Goal: Check status: Check status

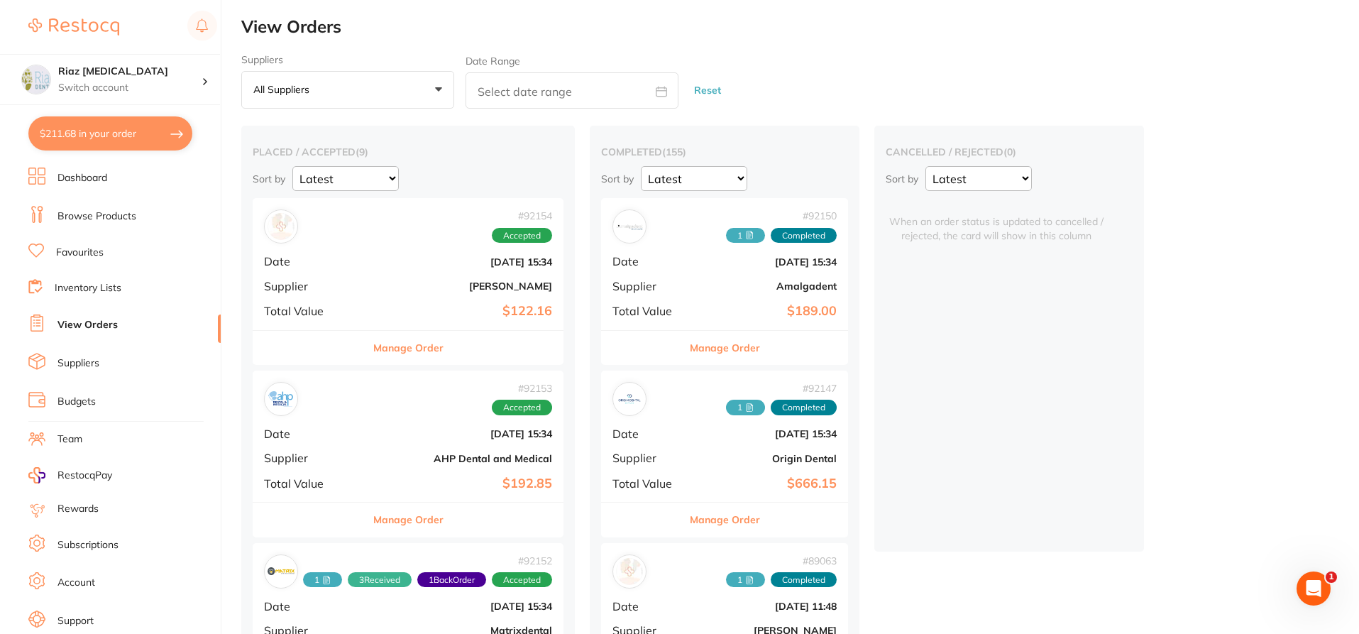
scroll to position [532, 0]
click at [87, 624] on link "Log Out" at bounding box center [75, 622] width 37 height 14
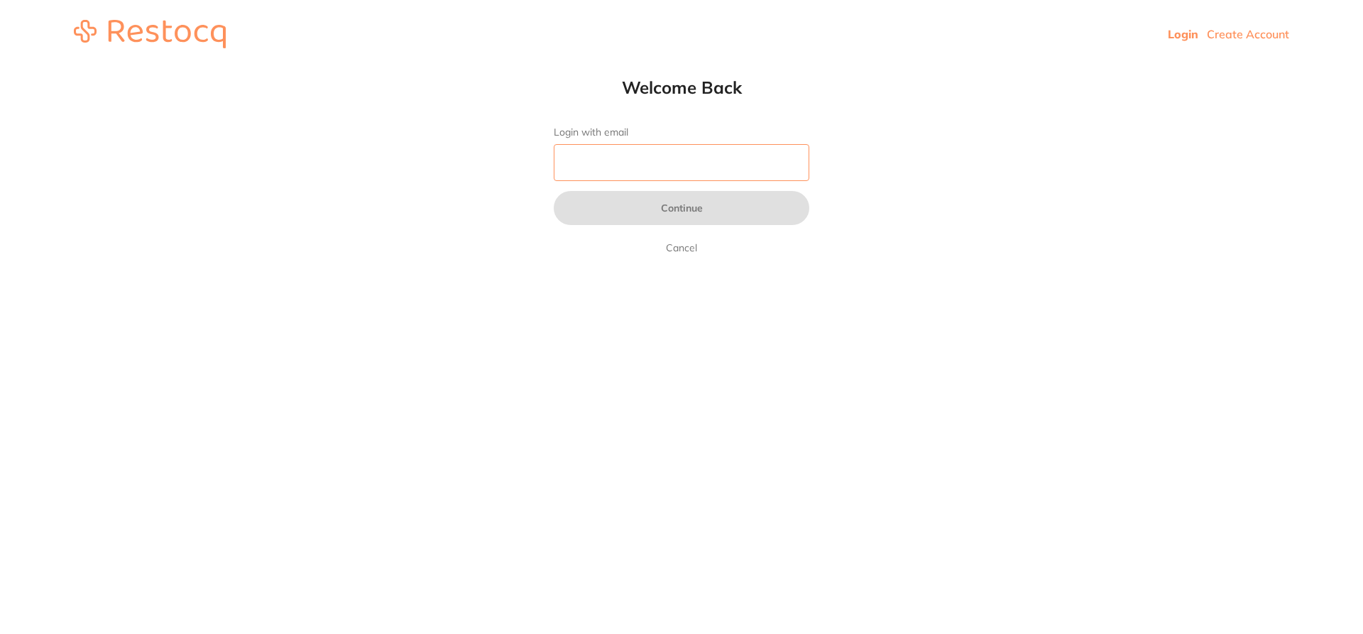
click at [599, 164] on input "Login with email" at bounding box center [682, 162] width 256 height 37
type input "da.anita.richardson@experteeth.com.au"
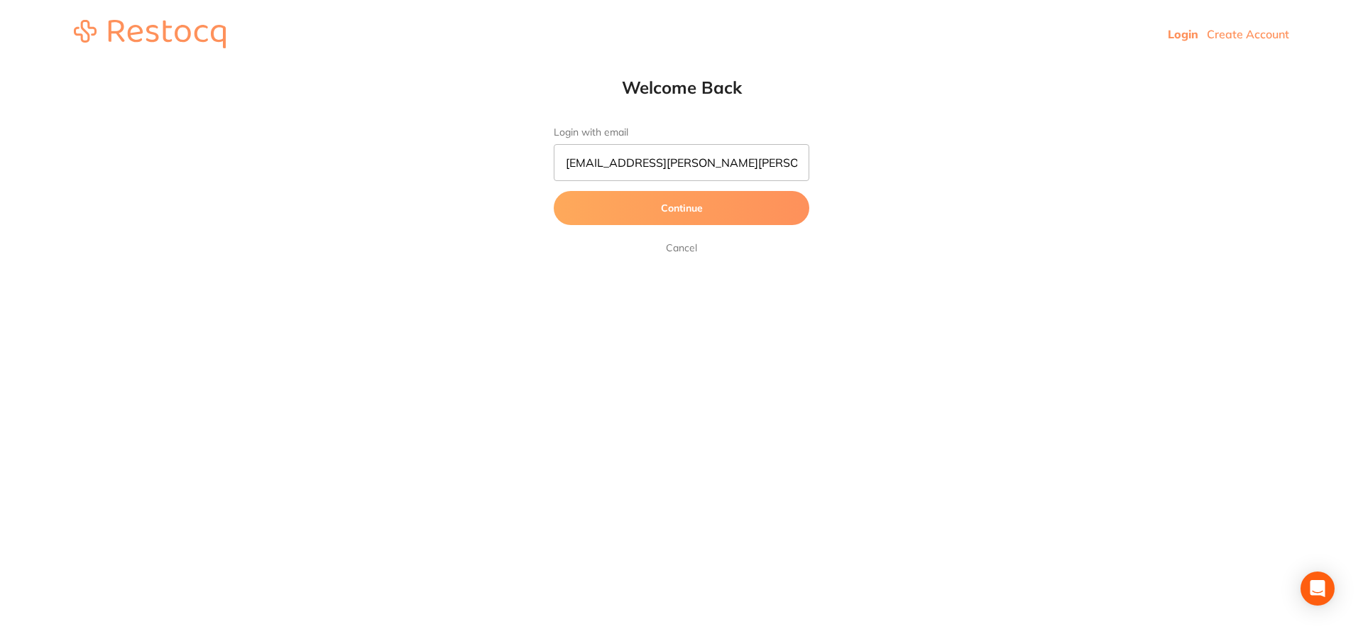
click at [709, 201] on button "Continue" at bounding box center [682, 208] width 256 height 34
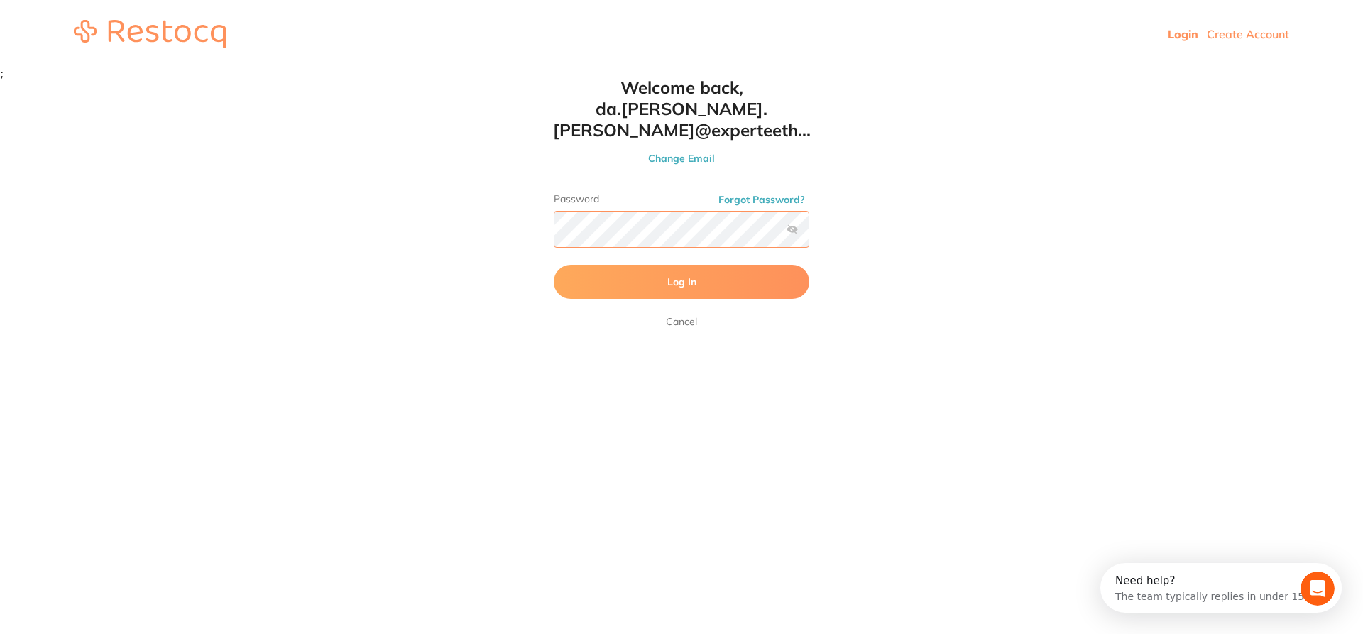
click at [554, 265] on button "Log In" at bounding box center [682, 282] width 256 height 34
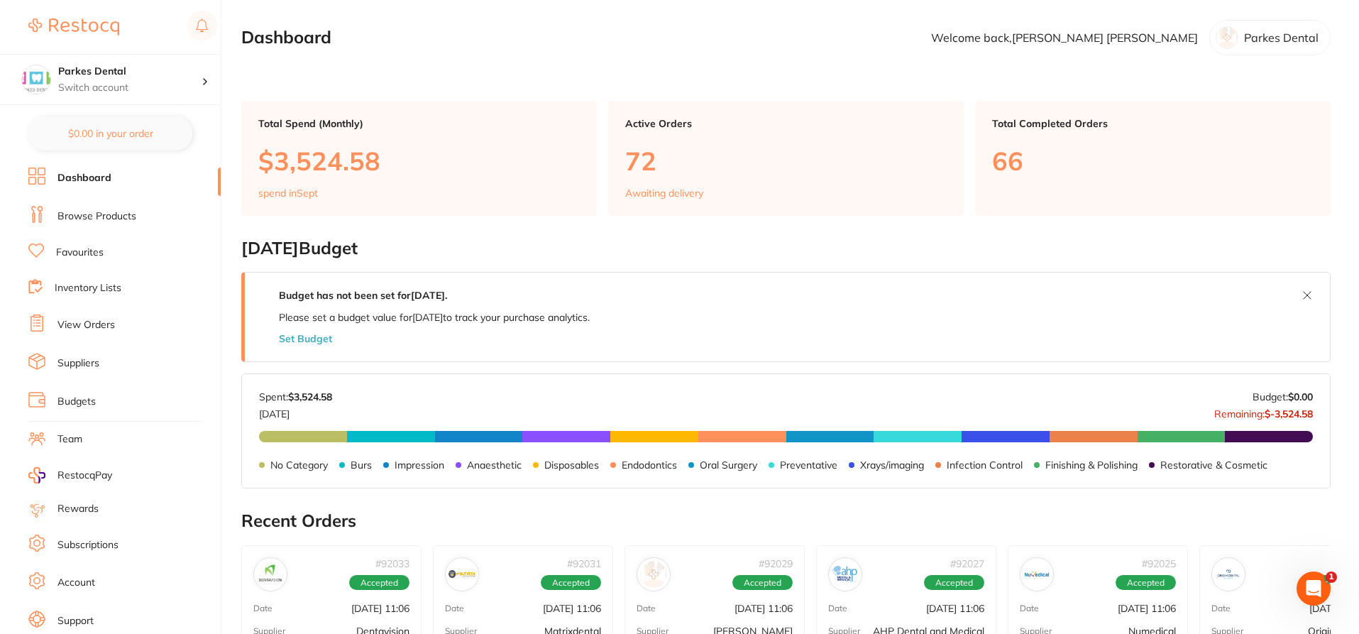
click at [72, 329] on link "View Orders" at bounding box center [85, 325] width 57 height 14
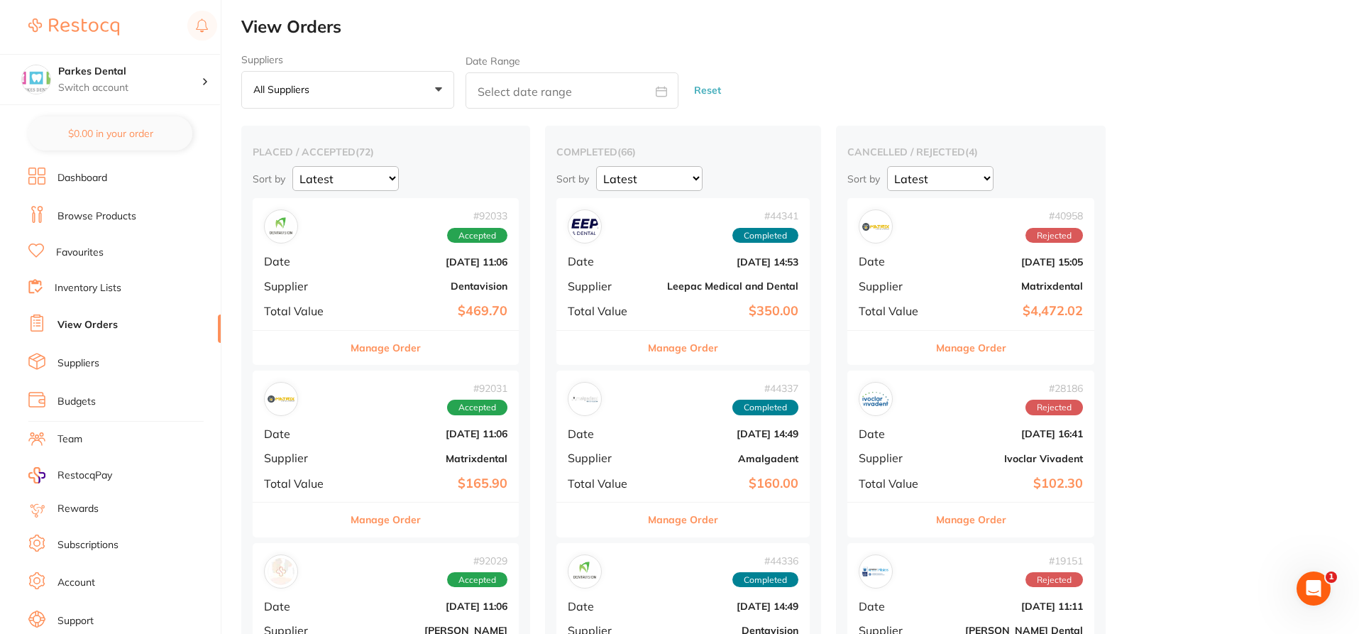
click at [387, 261] on b "Sept 1 2025, 11:06" at bounding box center [430, 261] width 155 height 11
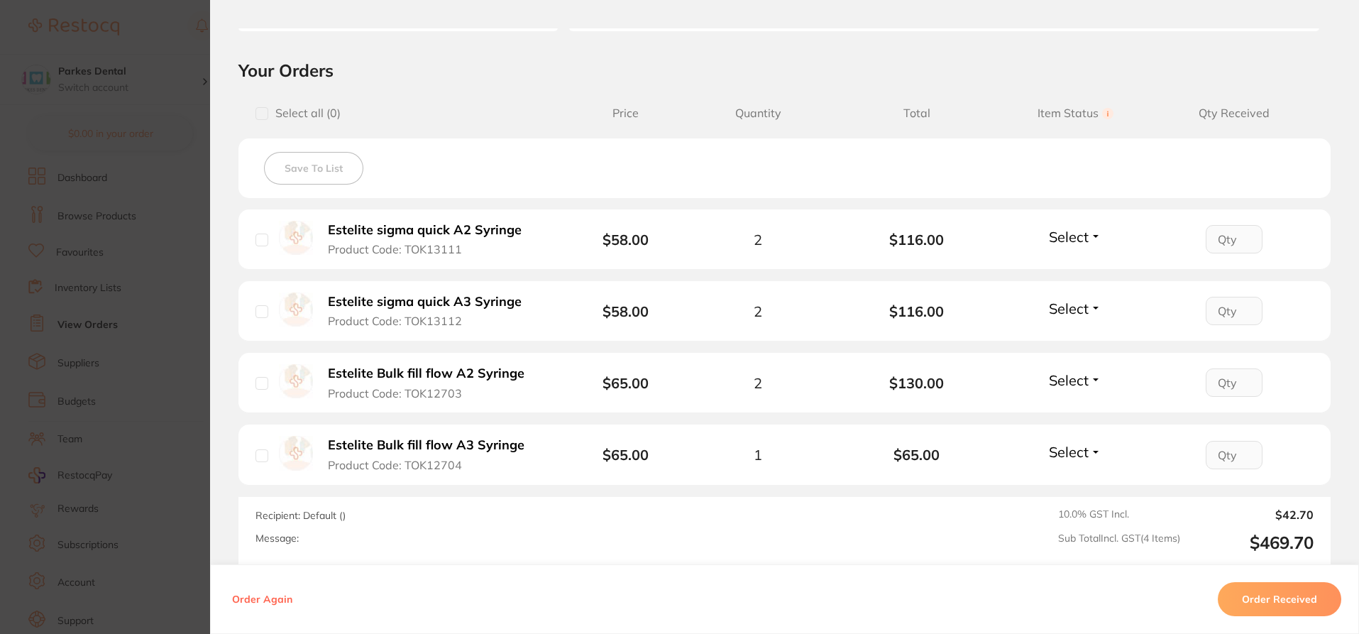
scroll to position [355, 0]
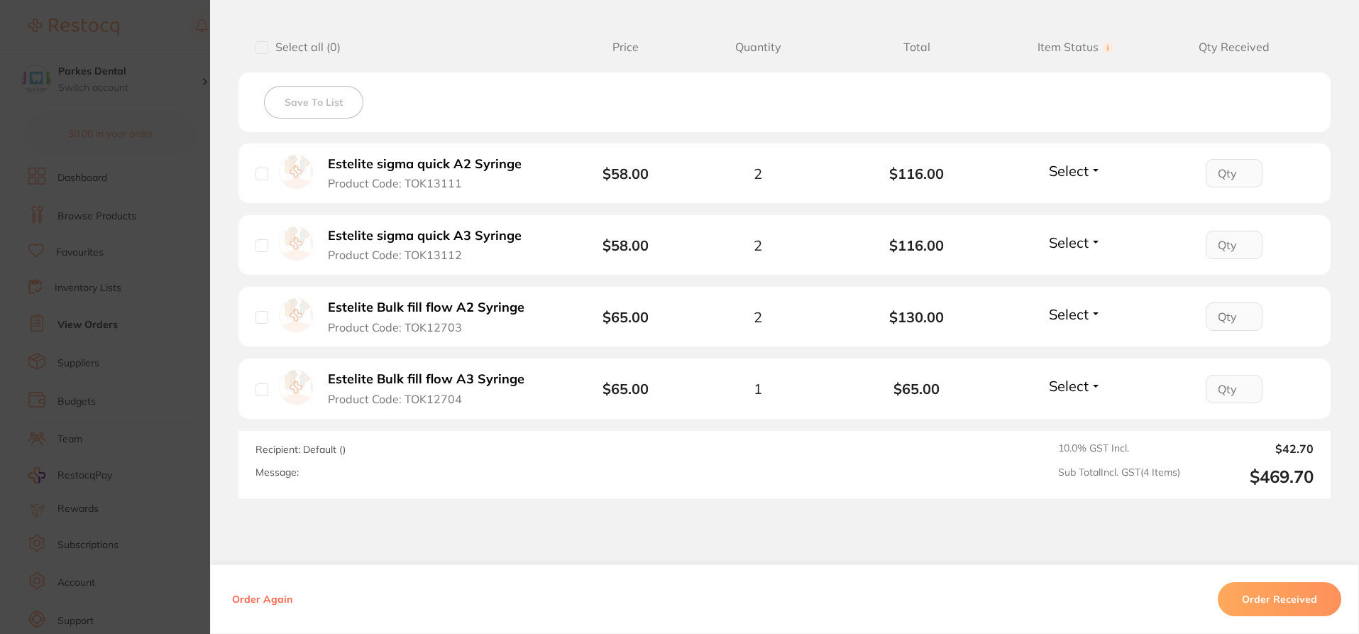
drag, startPoint x: 126, startPoint y: 324, endPoint x: 146, endPoint y: 337, distance: 24.0
click at [128, 327] on section "Order ID: Restocq- 92033 Order Information Accepted Order Order Date Sept 1 202…" at bounding box center [679, 317] width 1359 height 634
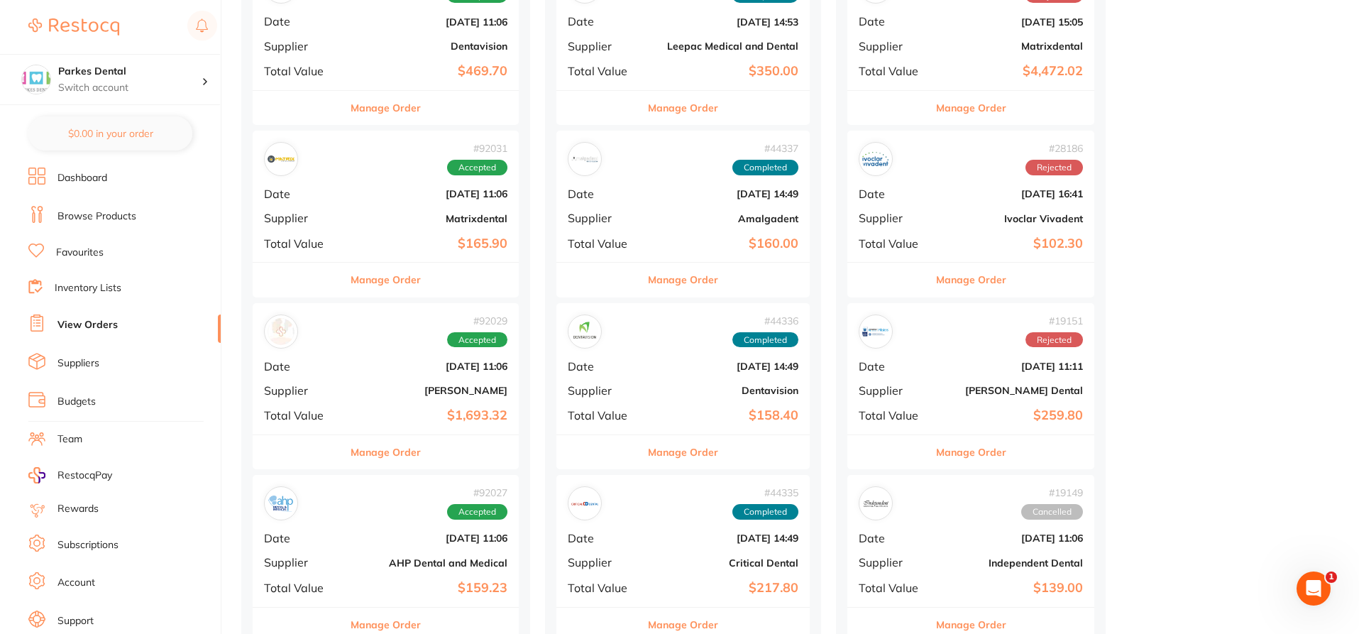
scroll to position [284, 0]
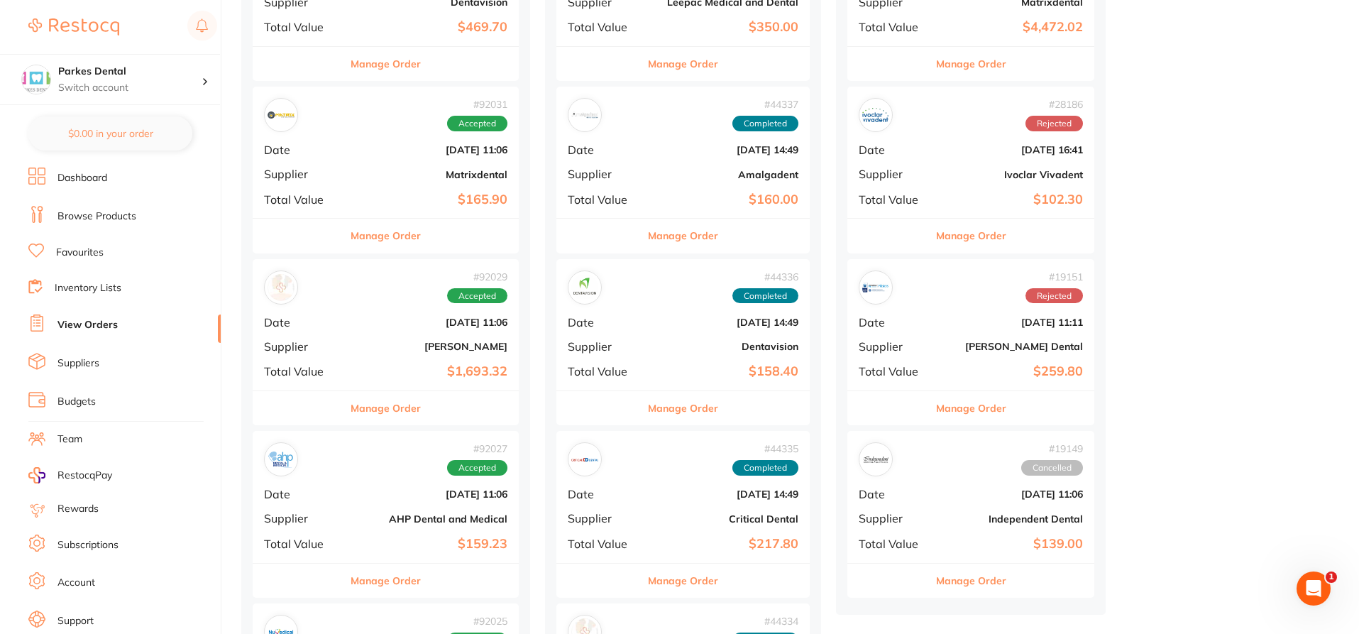
click at [378, 155] on b "Sept 1 2025, 11:06" at bounding box center [430, 149] width 155 height 11
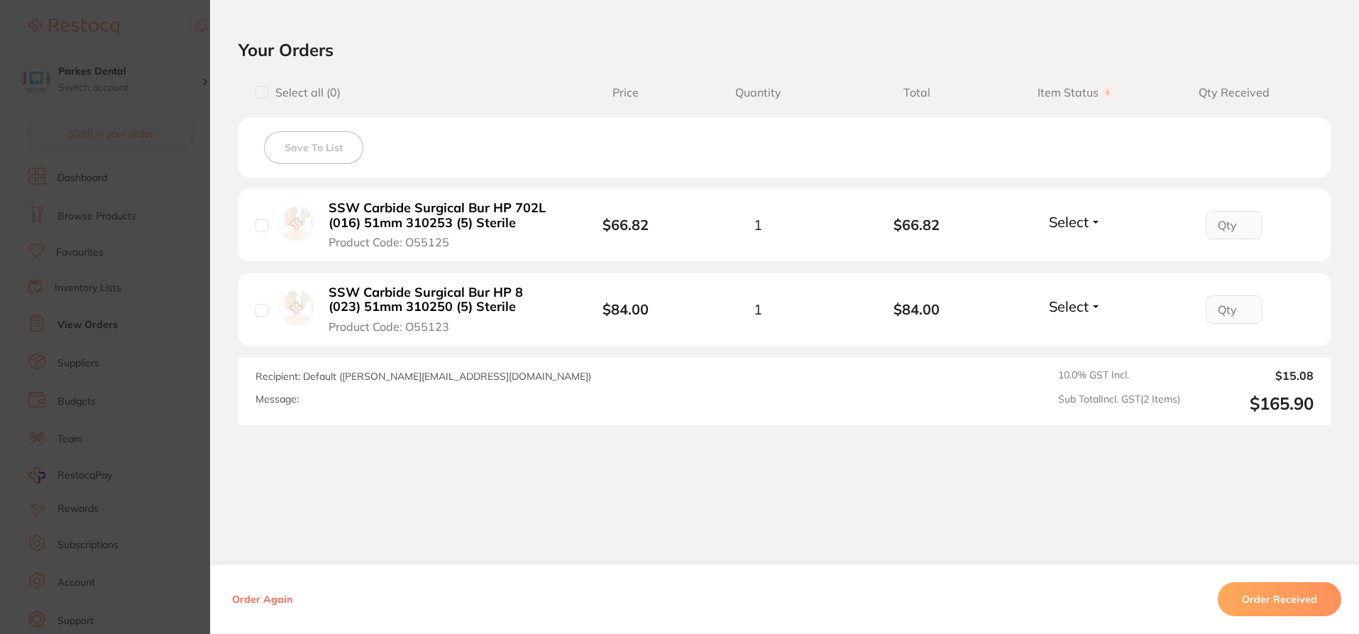
scroll to position [490, 0]
click at [166, 305] on section "Order ID: Restocq- 92031 Order Information Accepted Order Order Date Sept 1 202…" at bounding box center [679, 317] width 1359 height 634
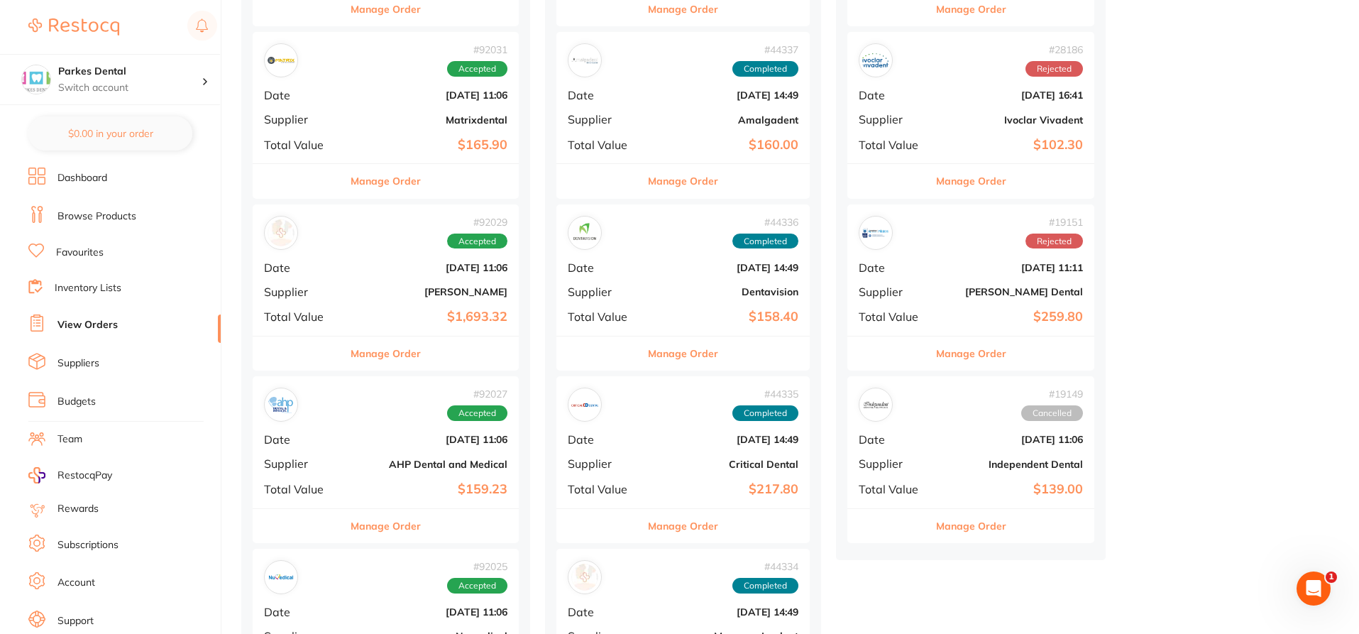
scroll to position [355, 0]
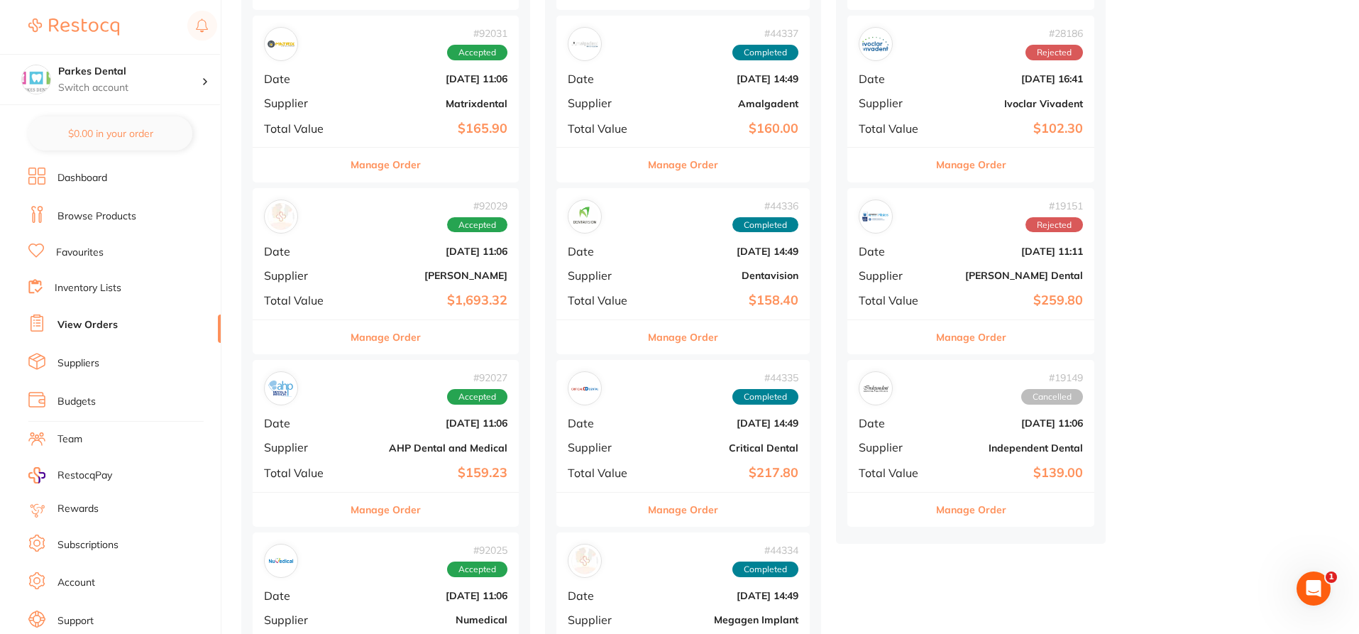
click at [358, 266] on div "# 92029 Accepted Date Sept 1 2025, 11:06 Supplier Henry Schein Halas Total Valu…" at bounding box center [386, 253] width 266 height 131
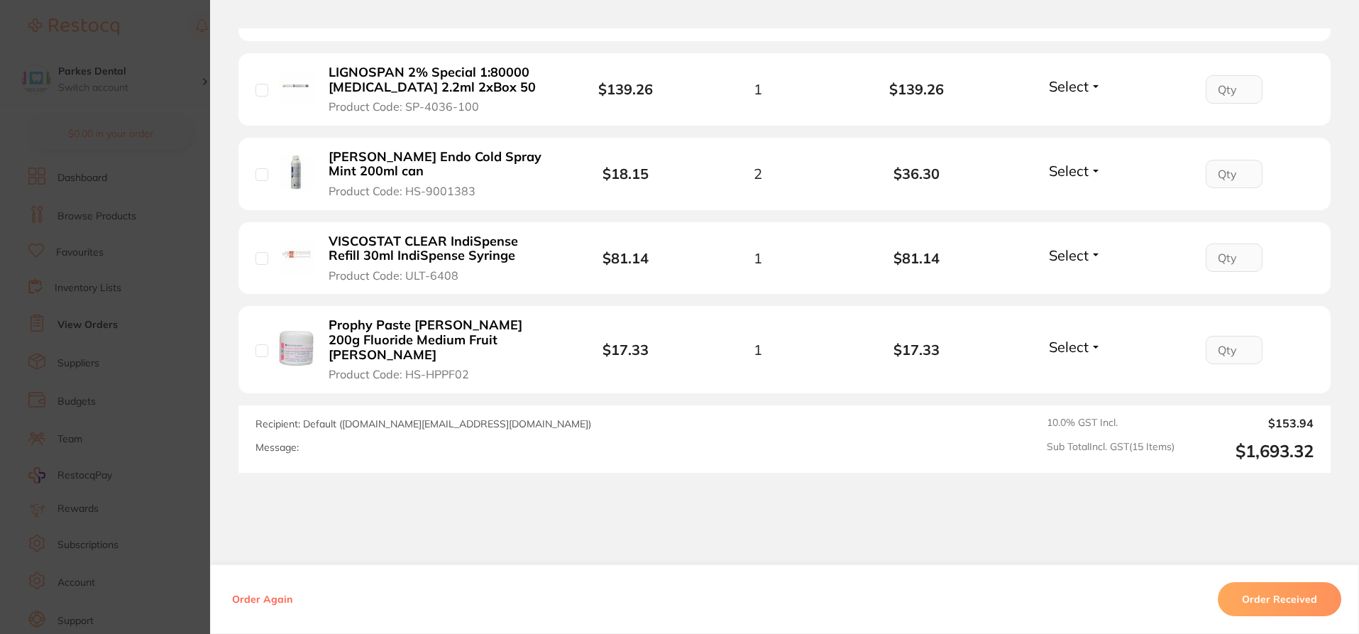
scroll to position [1396, 0]
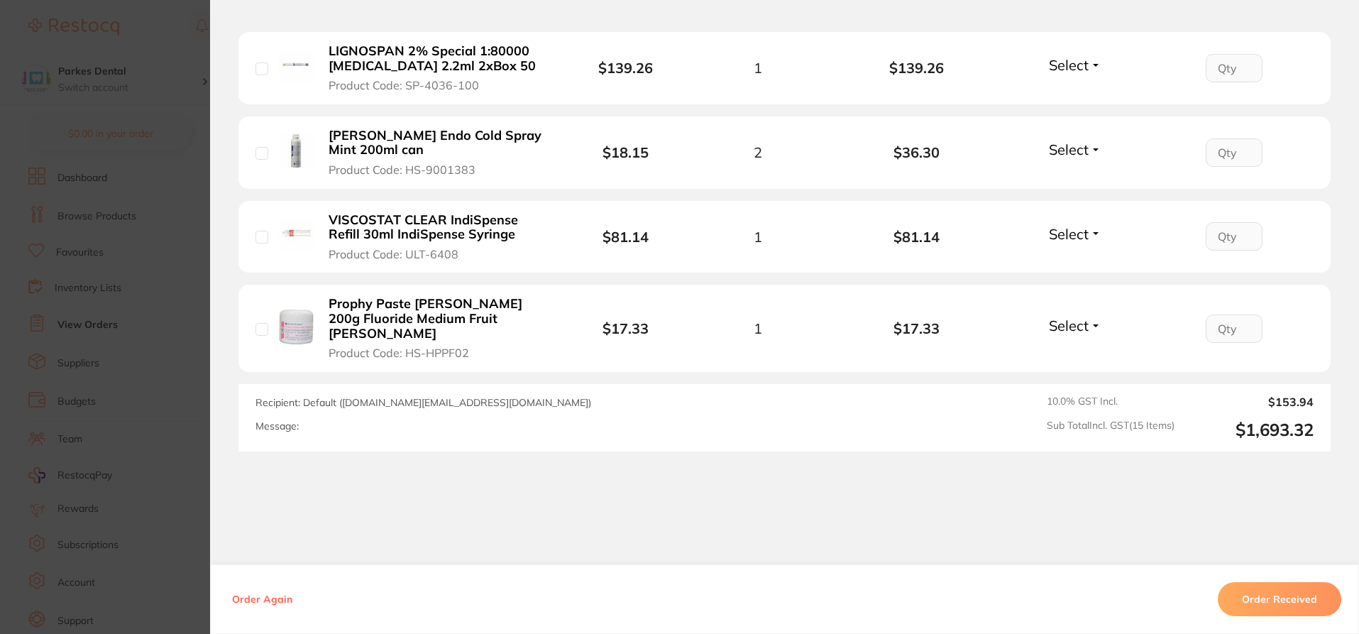
click at [173, 365] on section "Order ID: Restocq- 92029 Order Information Accepted Order Order Date Sept 1 202…" at bounding box center [679, 317] width 1359 height 634
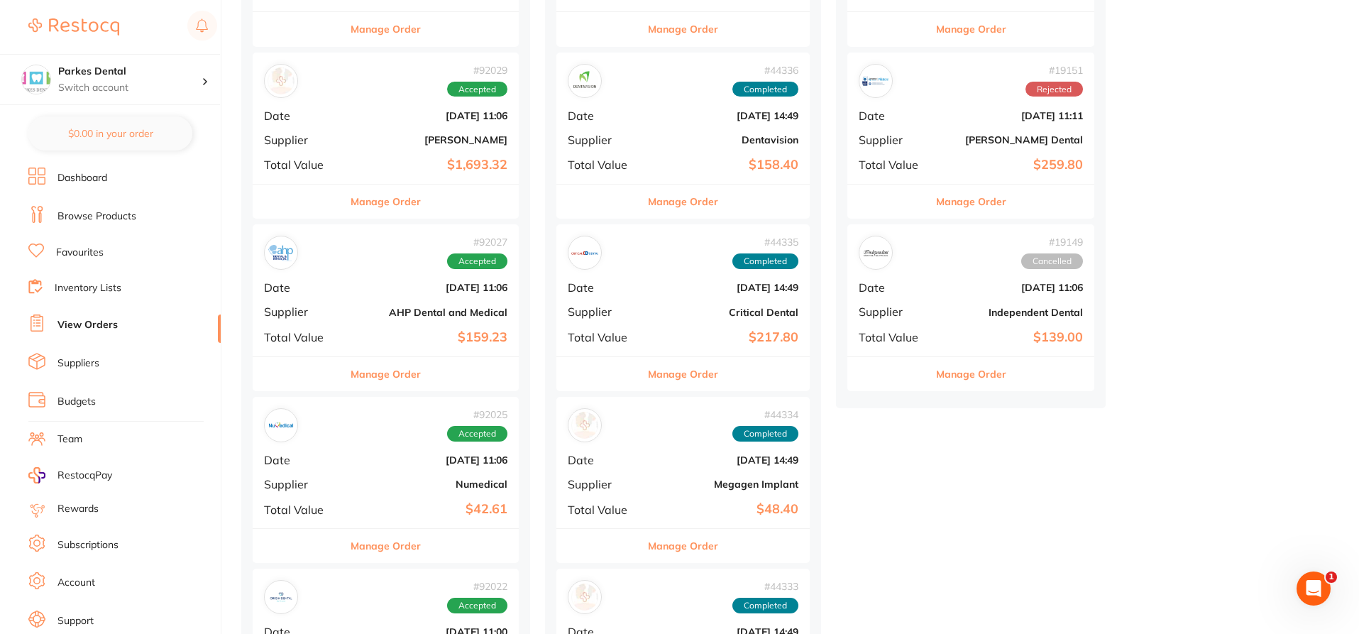
scroll to position [497, 0]
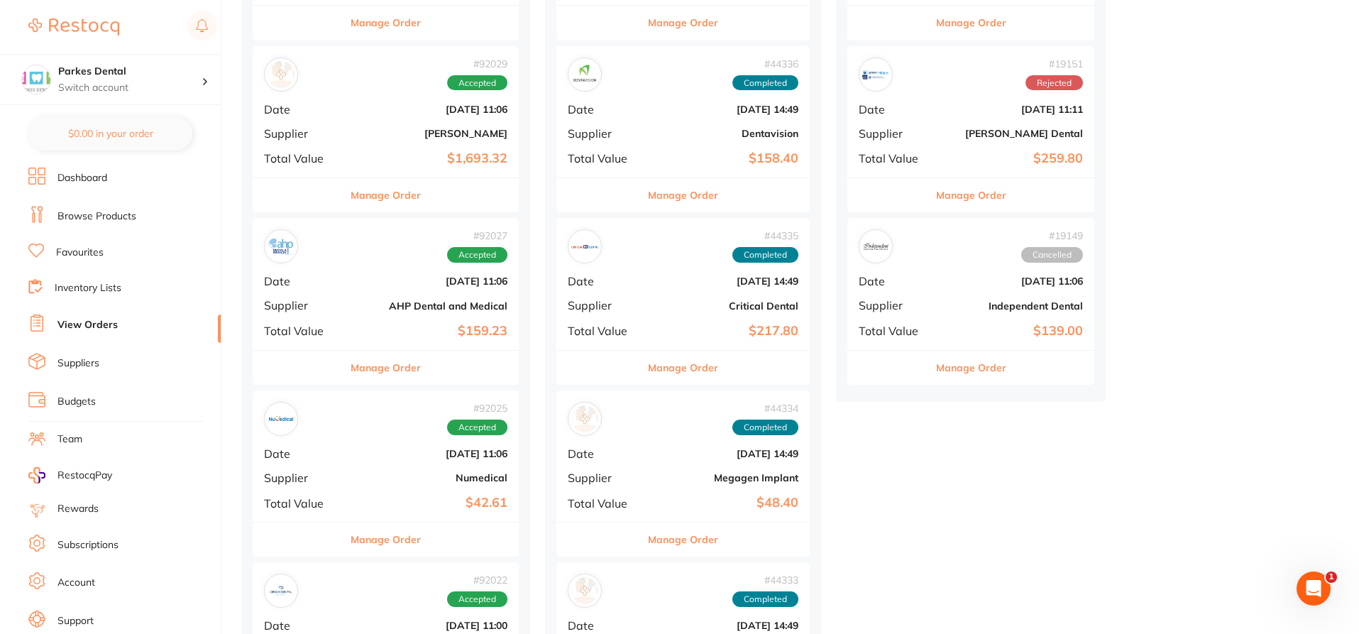
click at [375, 284] on b "Sept 1 2025, 11:06" at bounding box center [430, 280] width 155 height 11
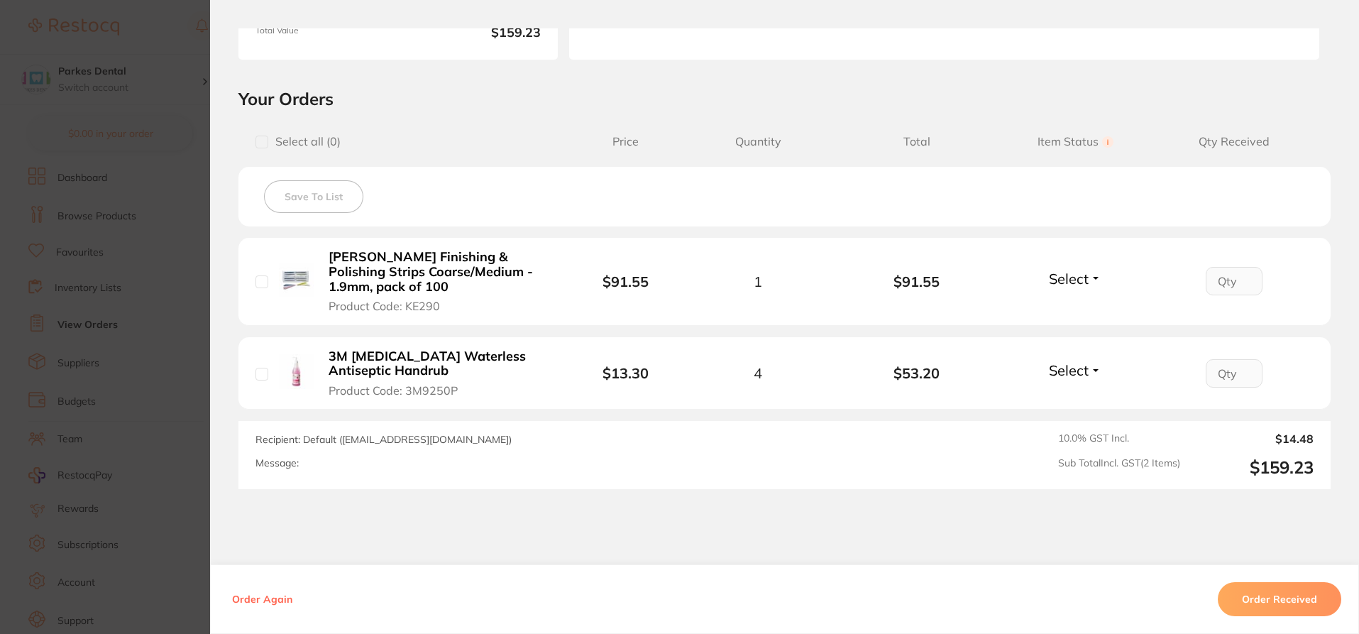
scroll to position [284, 0]
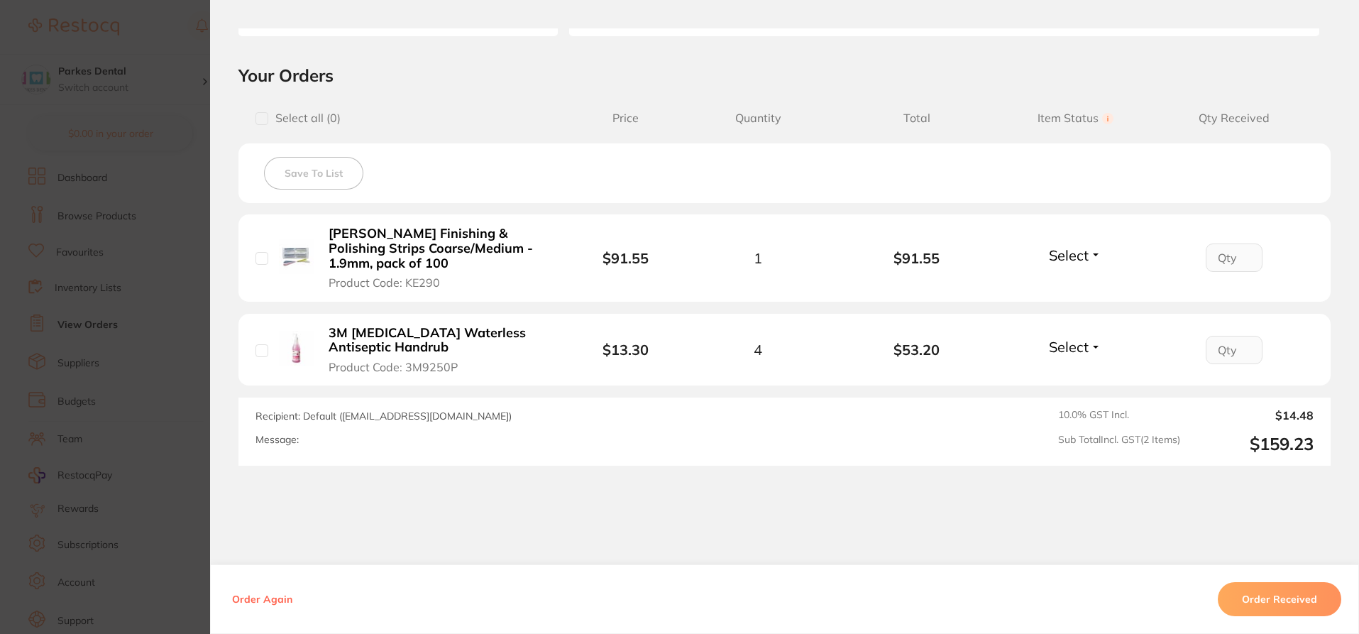
click at [184, 322] on section "Order ID: Restocq- 92027 Order Information Accepted Order Order Date Sept 1 202…" at bounding box center [679, 317] width 1359 height 634
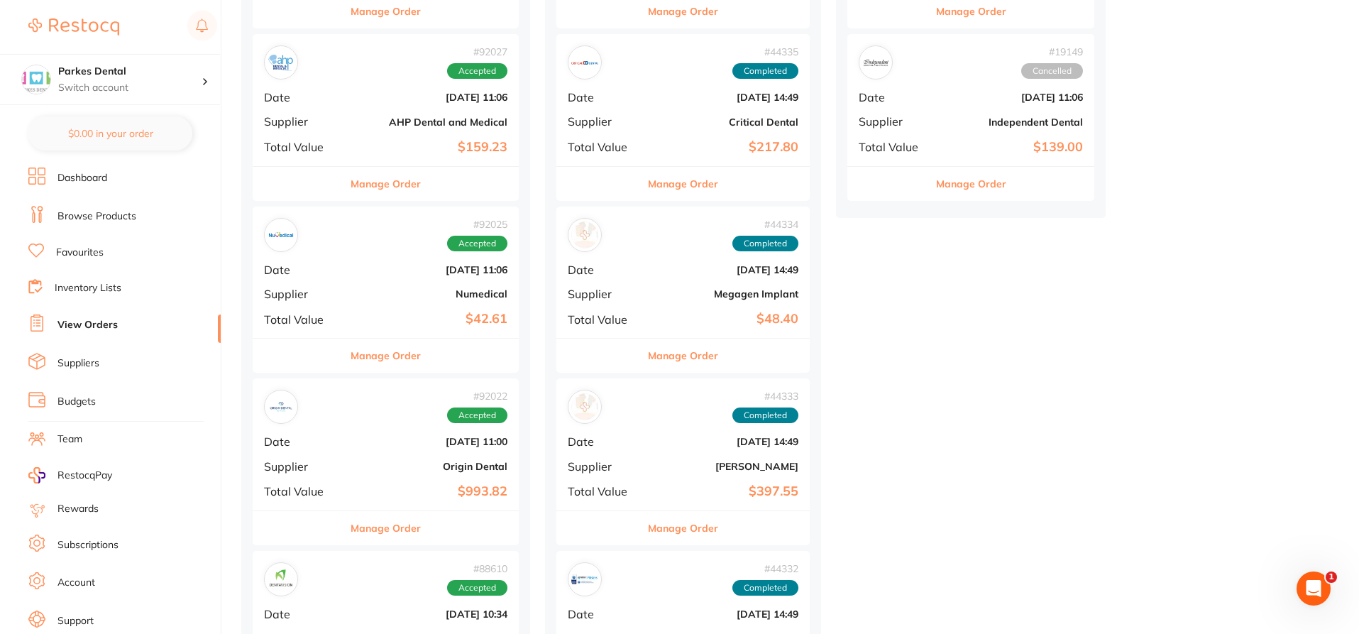
scroll to position [710, 0]
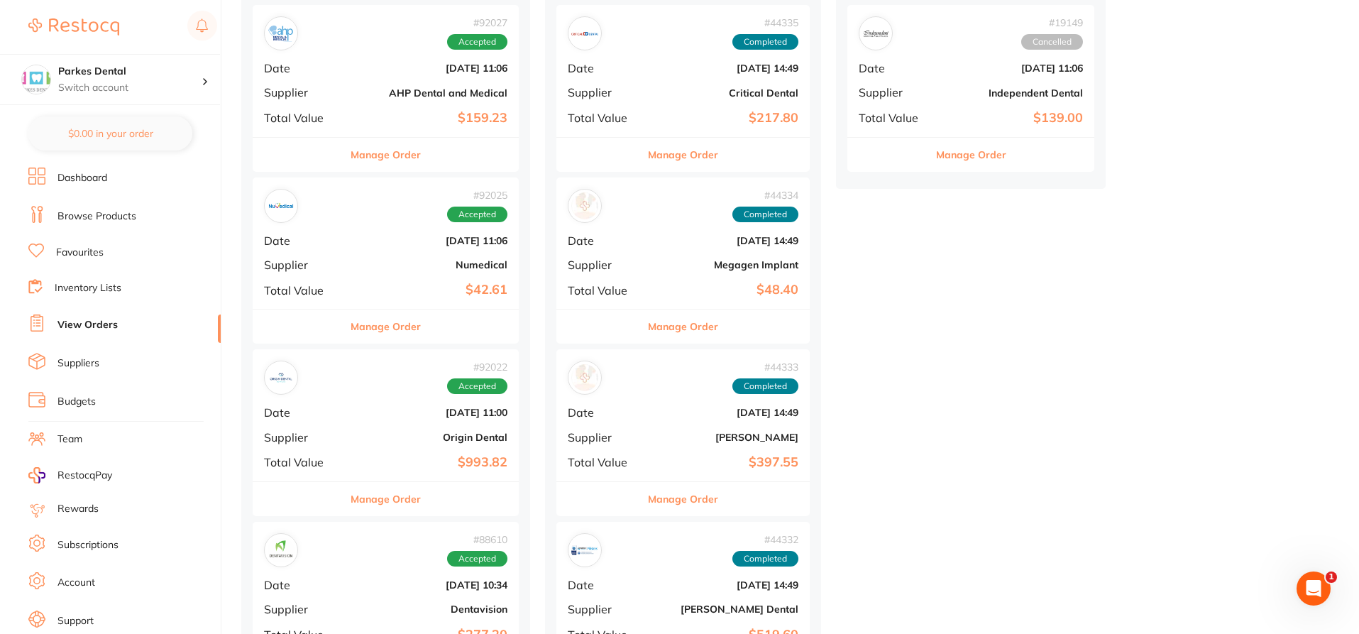
click at [361, 295] on b "$42.61" at bounding box center [430, 290] width 155 height 15
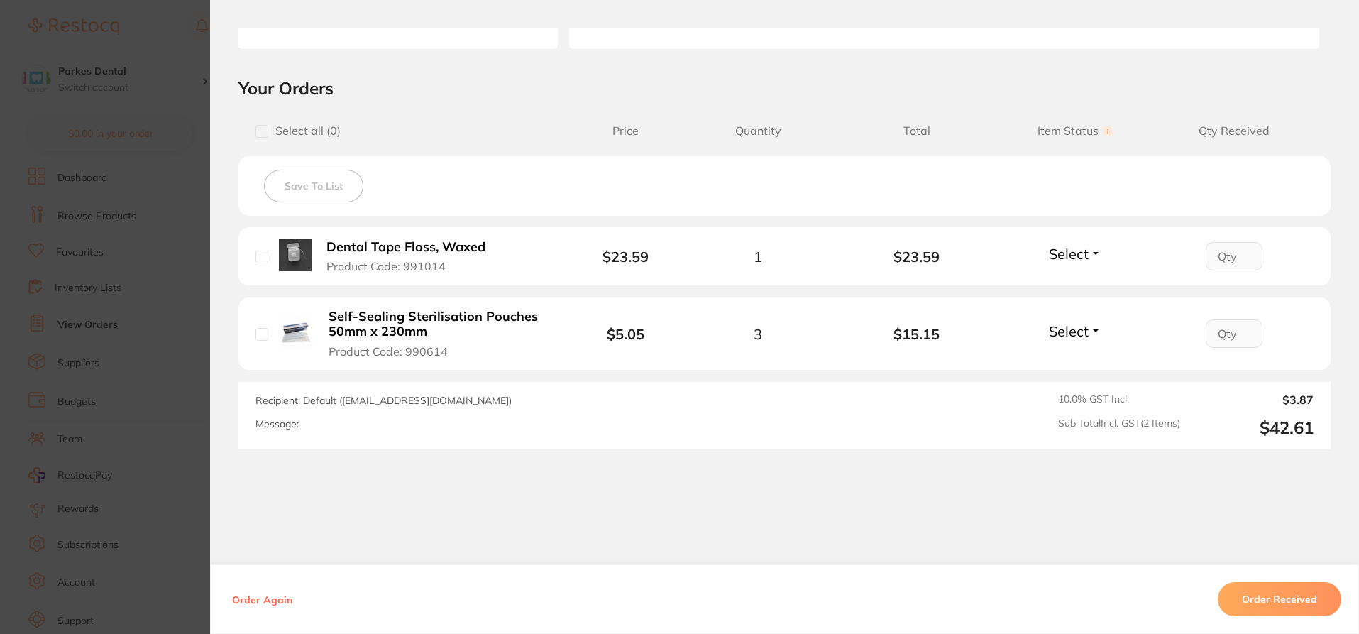
scroll to position [284, 0]
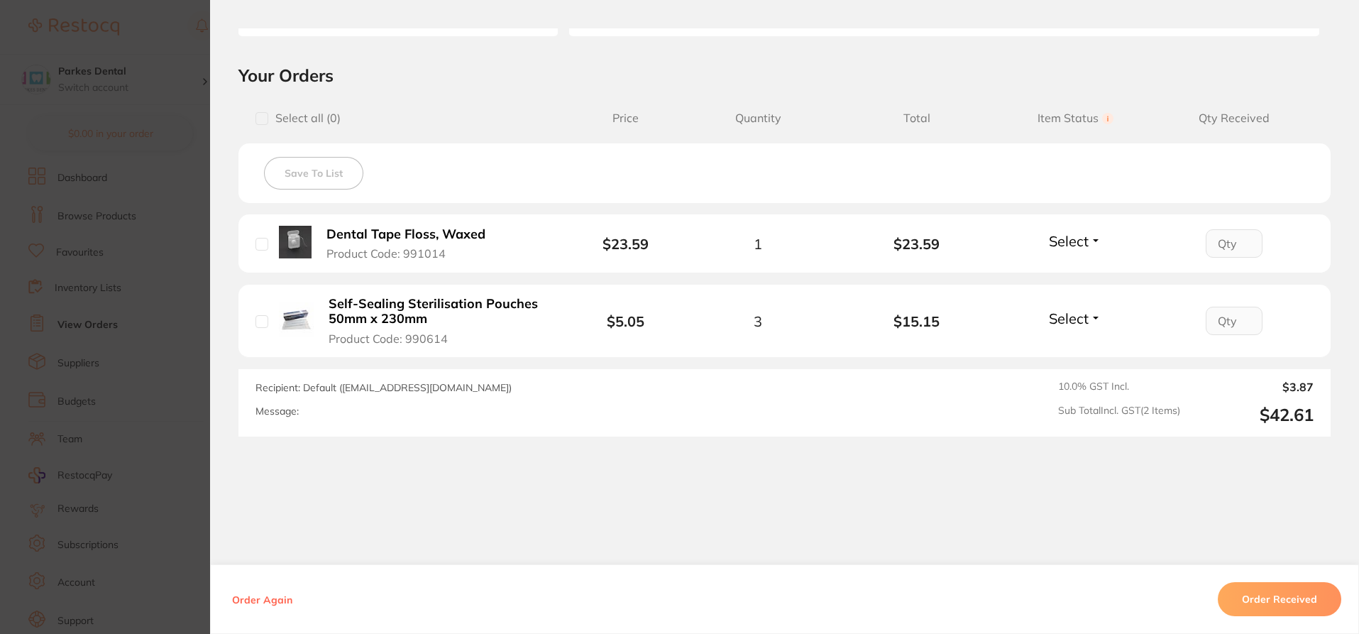
click at [175, 339] on section "Order ID: Restocq- 92025 Order Information Accepted Order Order Date Sept 1 202…" at bounding box center [679, 317] width 1359 height 634
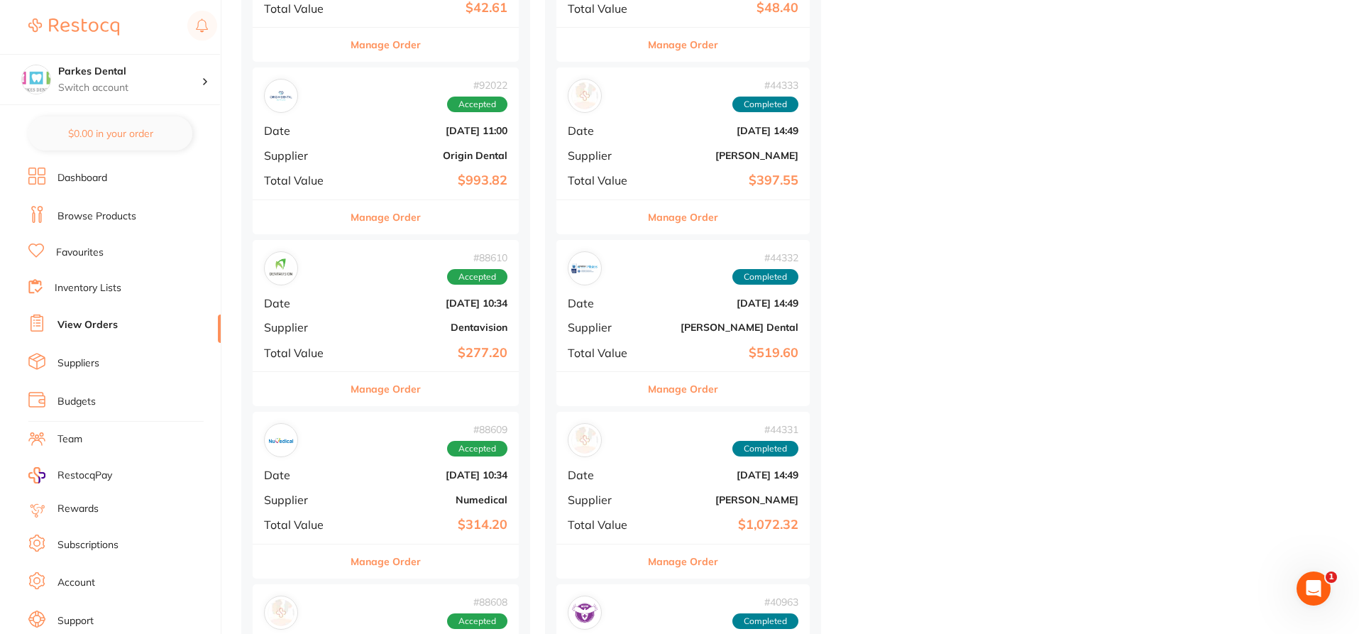
scroll to position [994, 0]
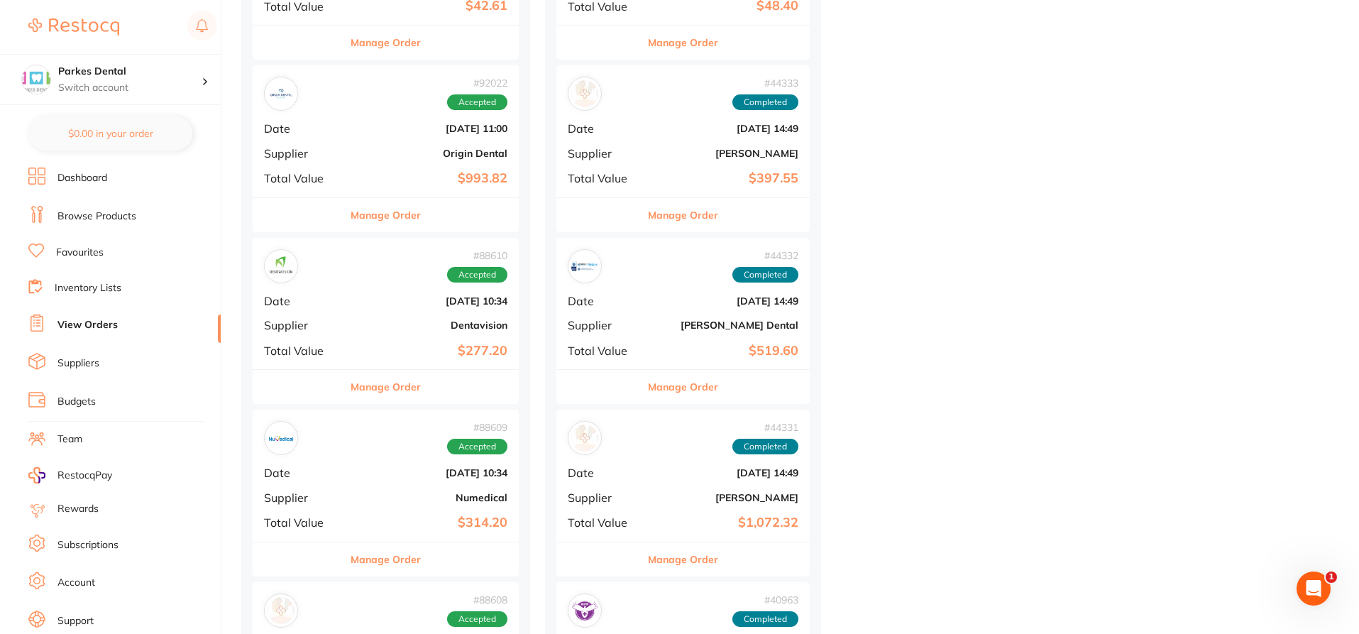
click at [331, 344] on span "Total Value" at bounding box center [302, 350] width 77 height 13
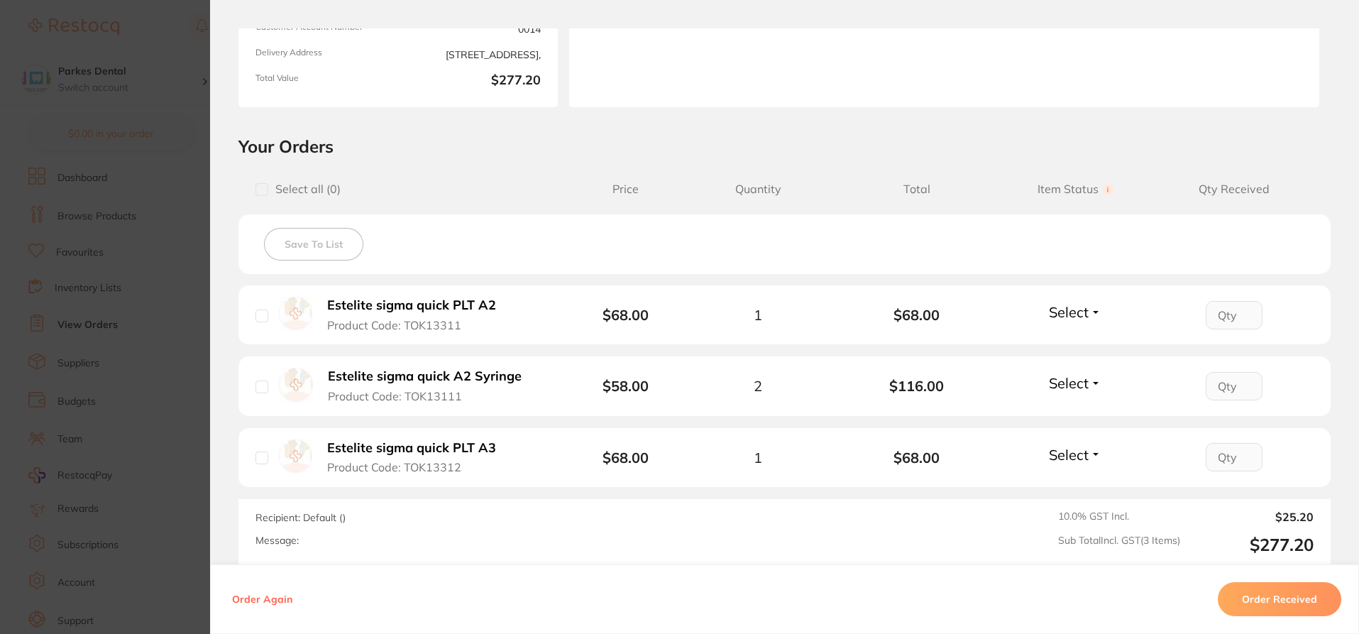
scroll to position [639, 0]
click at [187, 353] on section "Order ID: Restocq- 88610 Order Information Accepted Order Order Date Aug 2 2025…" at bounding box center [679, 317] width 1359 height 634
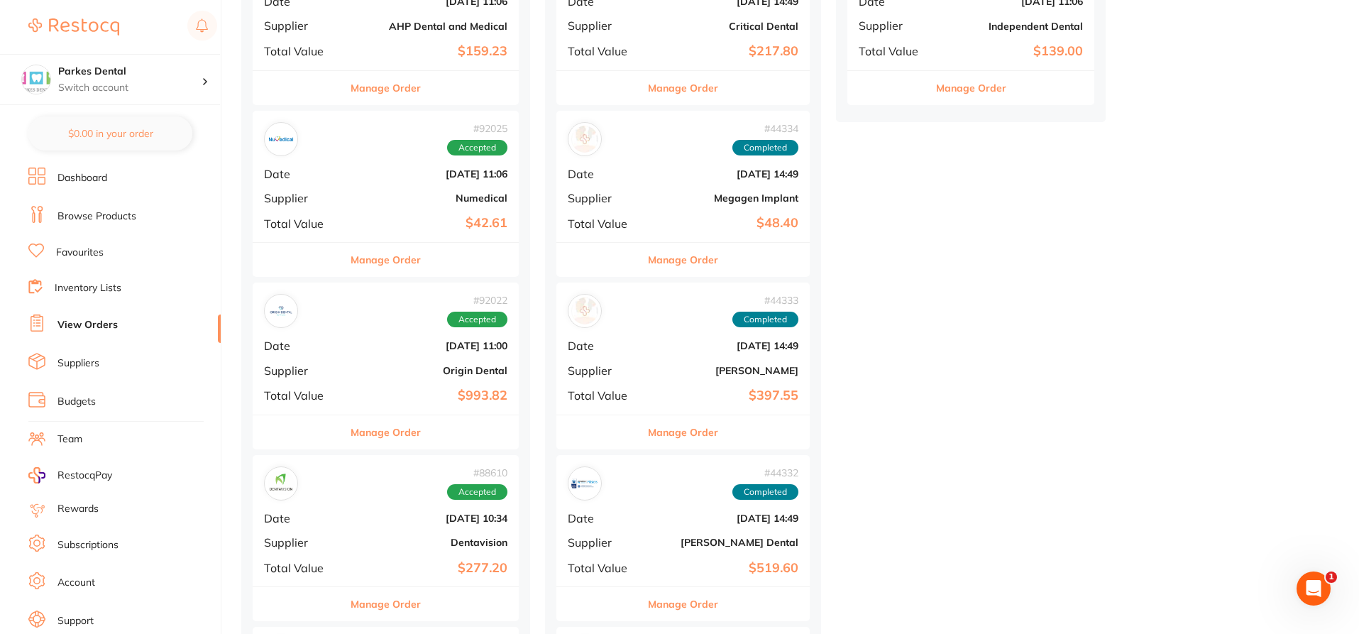
scroll to position [781, 0]
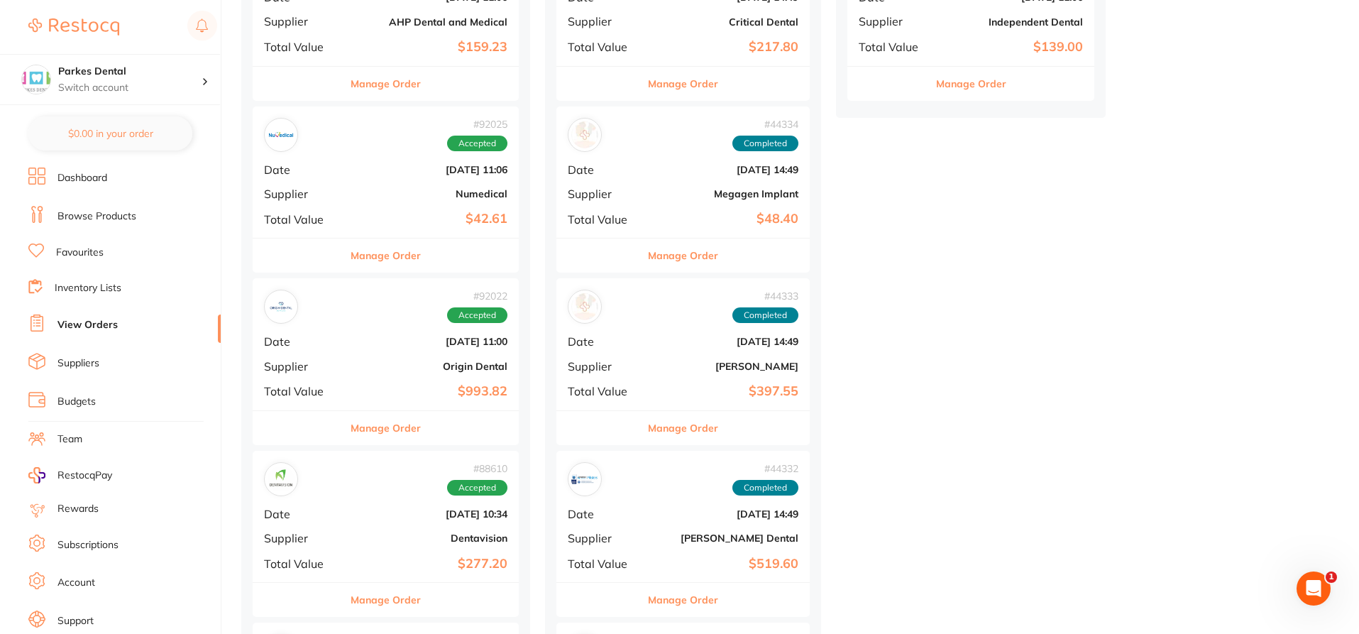
click at [350, 350] on div "# 92022 Accepted Date Sept 1 2025, 11:00 Supplier Origin Dental Total Value $99…" at bounding box center [386, 343] width 266 height 131
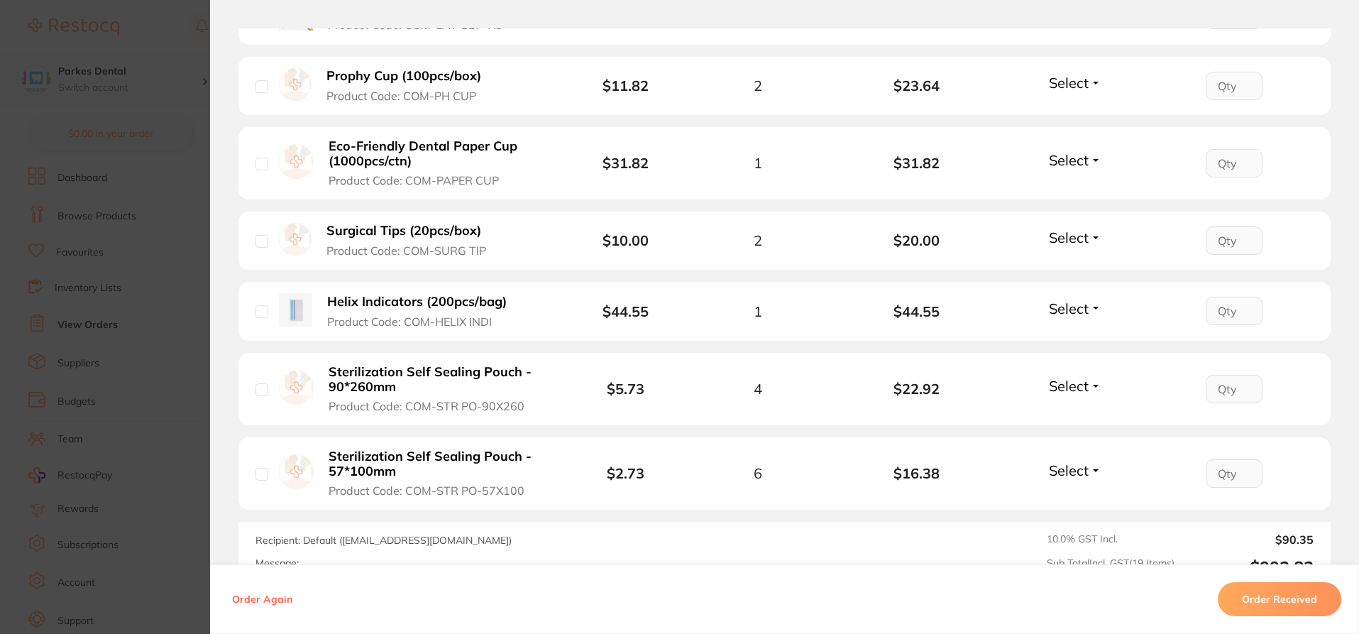
scroll to position [1775, 0]
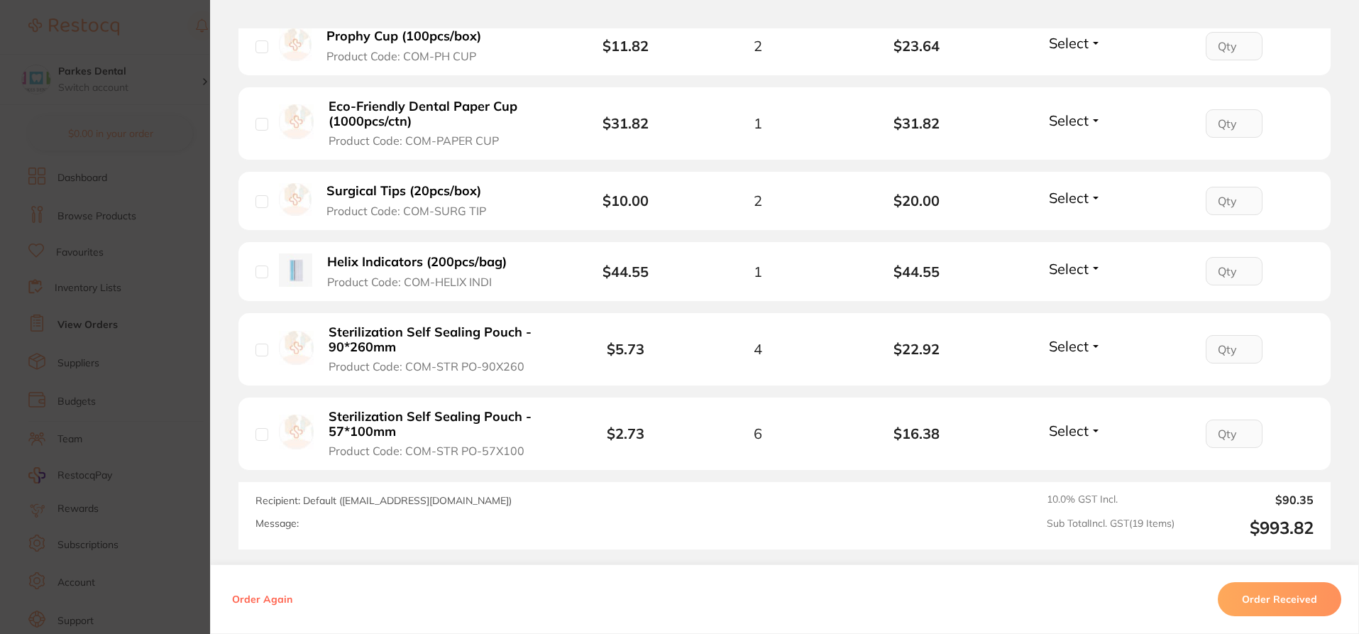
click at [187, 350] on section "Order ID: Restocq- 92022 Order Information Accepted Order Order Date Sept 1 202…" at bounding box center [679, 317] width 1359 height 634
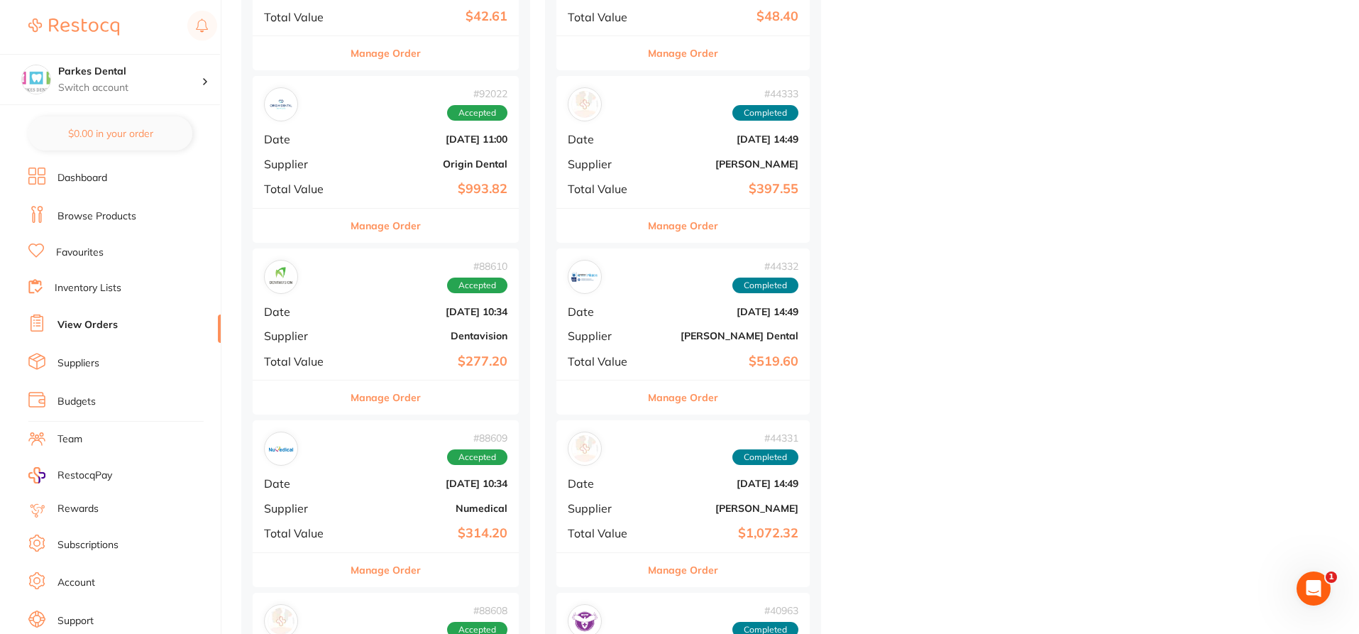
scroll to position [994, 0]
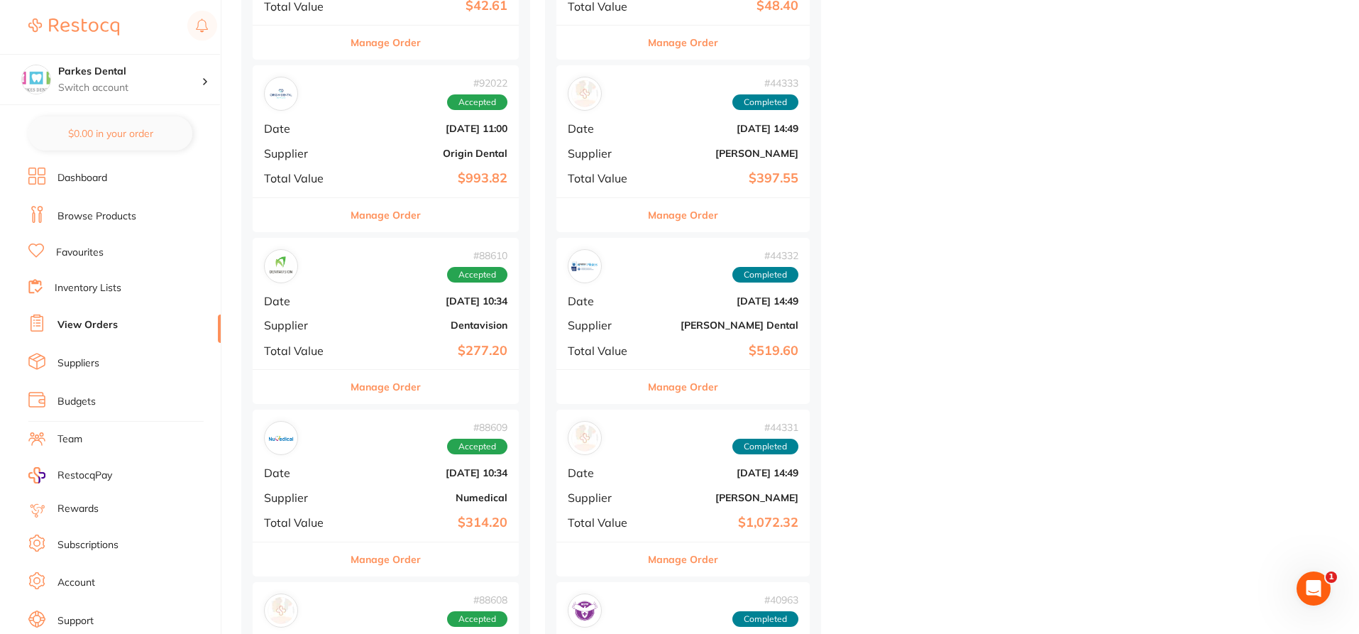
click at [341, 329] on span "Supplier" at bounding box center [302, 325] width 77 height 13
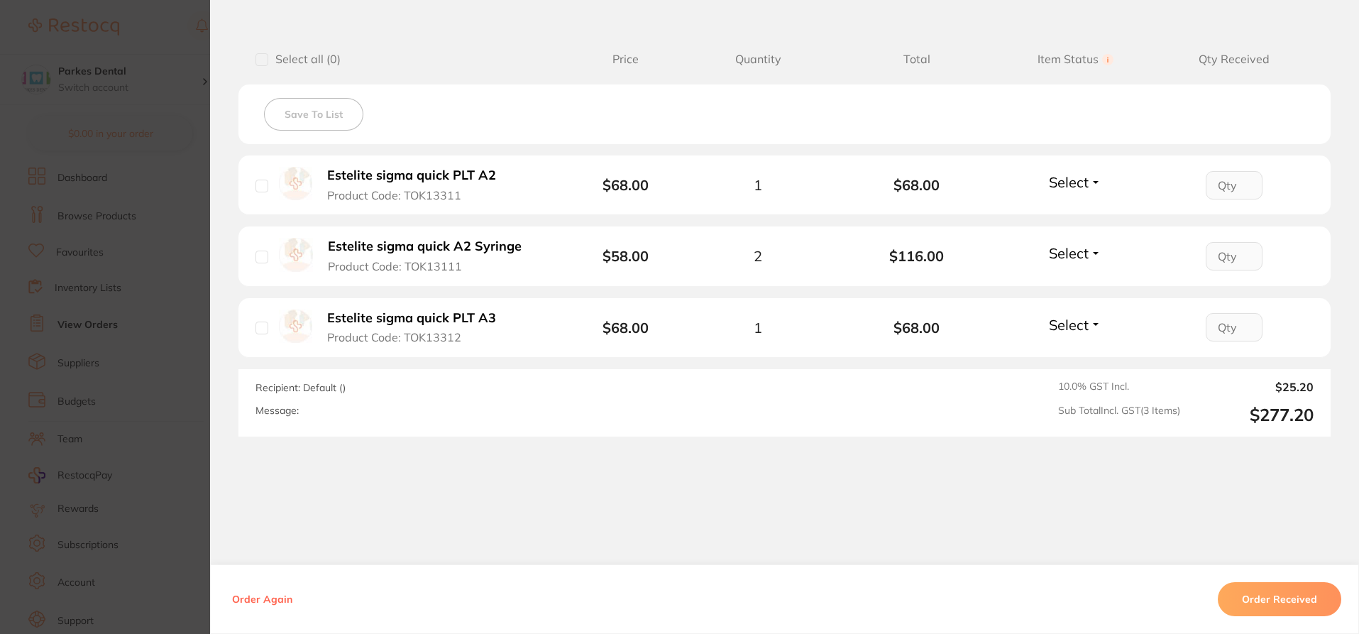
scroll to position [355, 0]
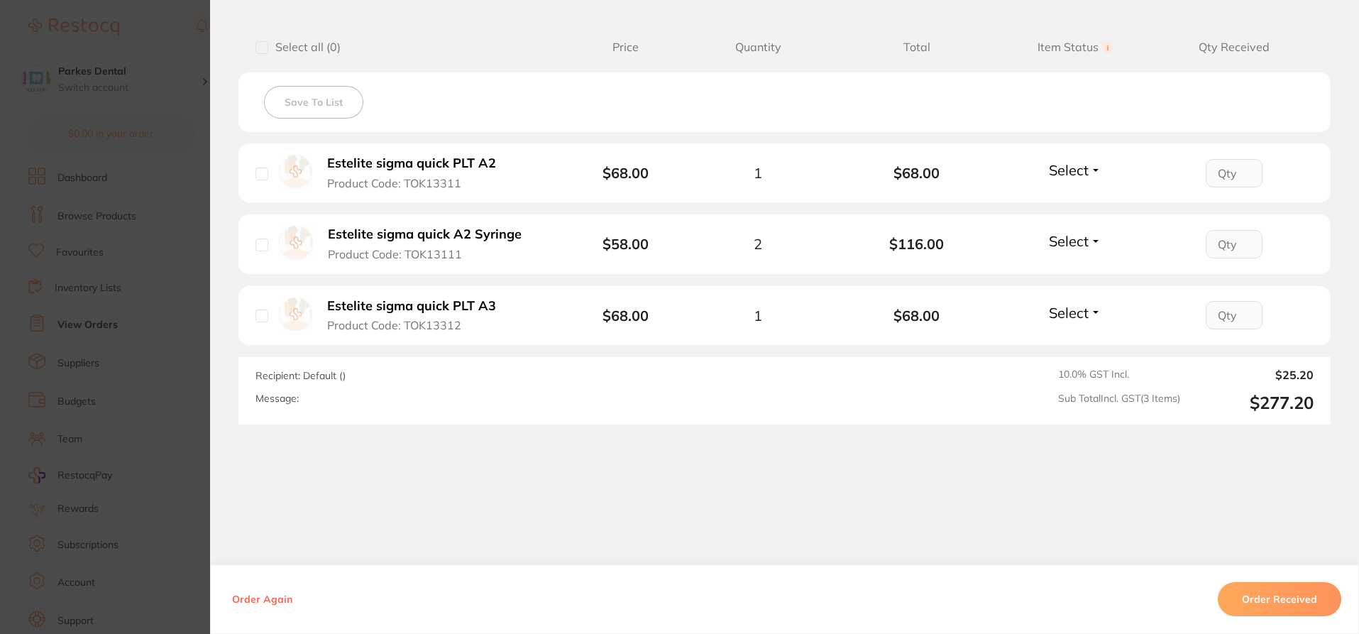
click at [158, 286] on section "Order ID: Restocq- 88610 Order Information Accepted Order Order Date Aug 2 2025…" at bounding box center [679, 317] width 1359 height 634
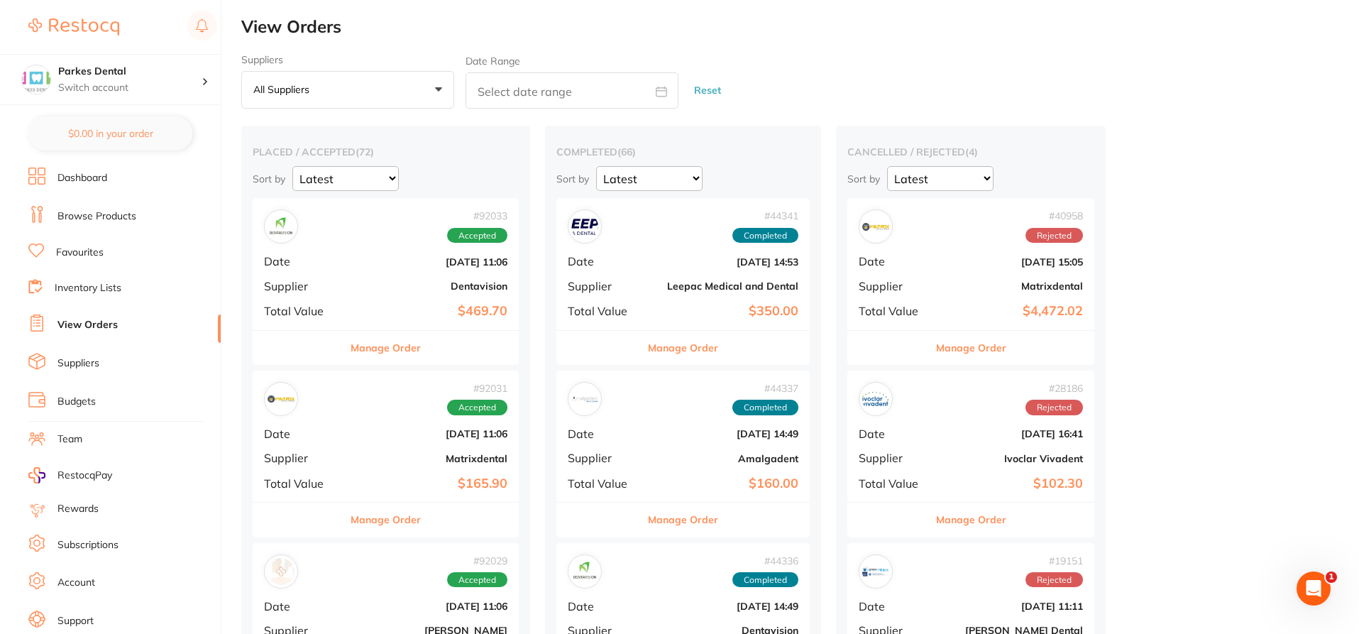
click at [389, 283] on b "Dentavision" at bounding box center [430, 285] width 155 height 11
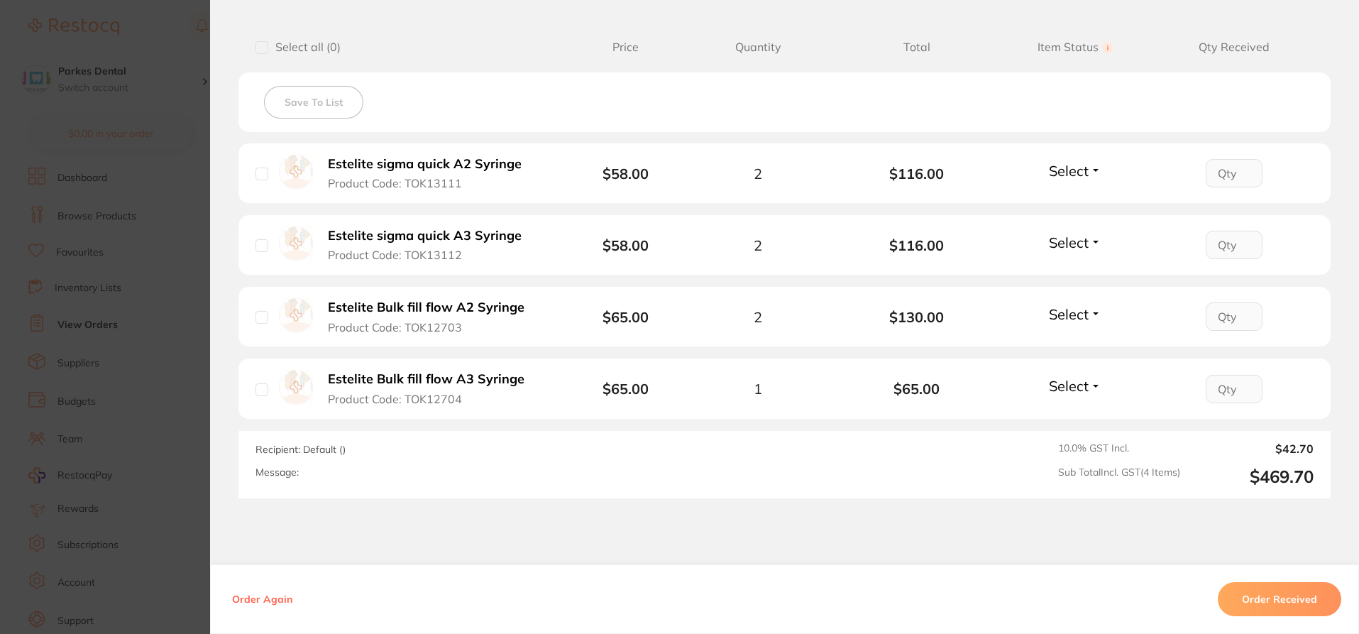
click at [116, 336] on section "Order ID: Restocq- 92033 Order Information Accepted Order Order Date Sept 1 202…" at bounding box center [679, 317] width 1359 height 634
